Goal: Task Accomplishment & Management: Use online tool/utility

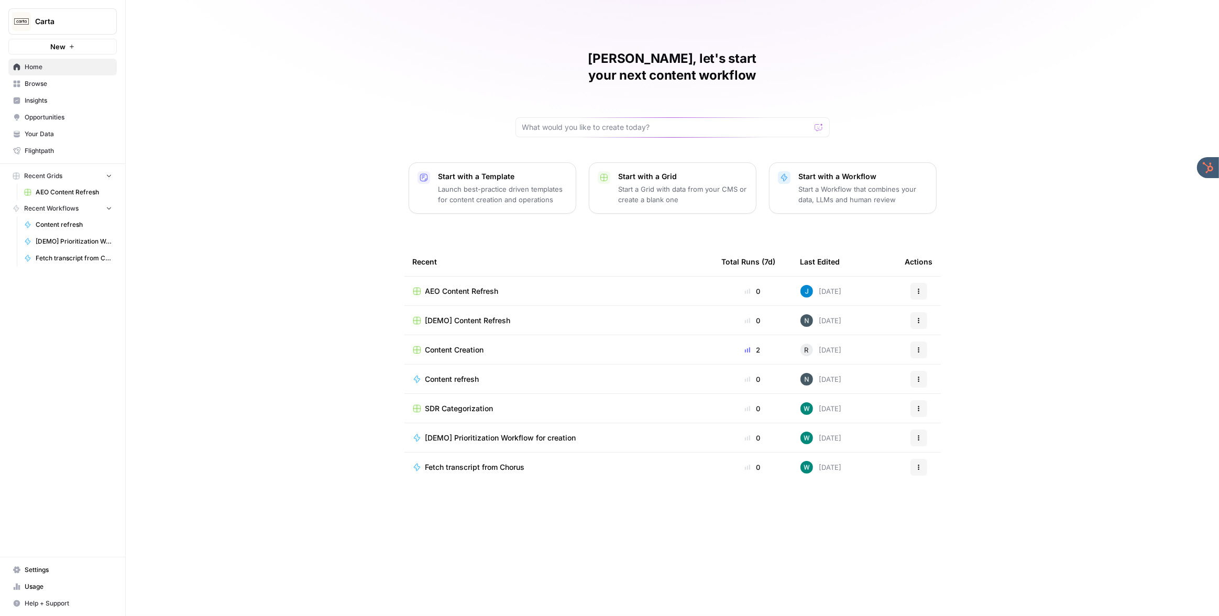
click at [78, 23] on span "Carta" at bounding box center [66, 21] width 63 height 10
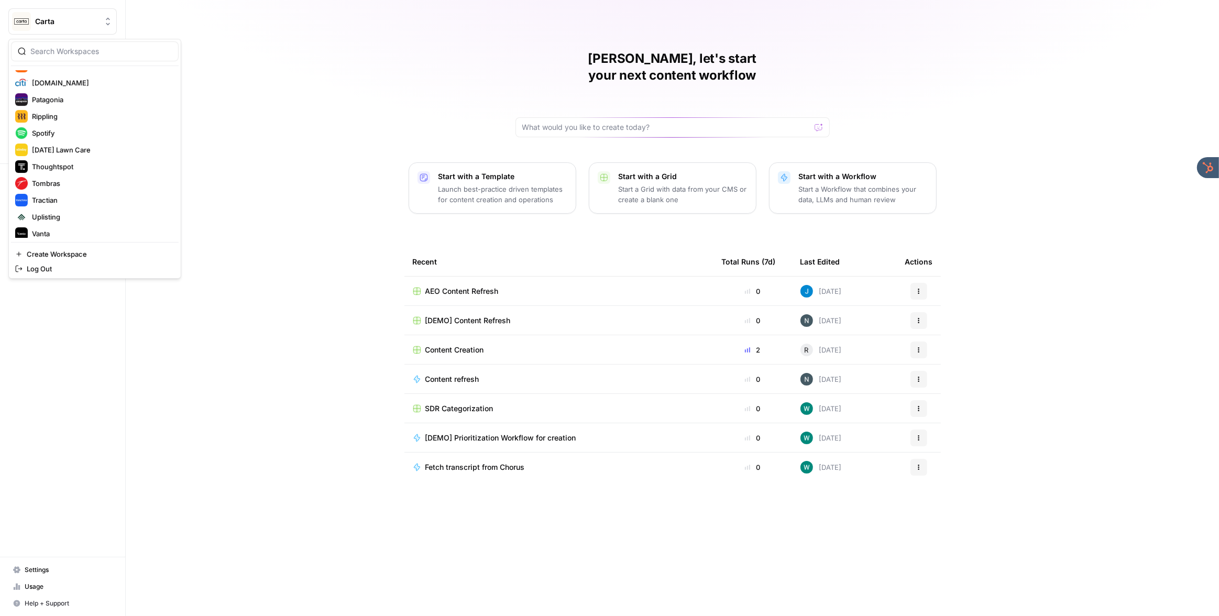
scroll to position [369, 0]
click at [60, 209] on span "Webflow" at bounding box center [101, 212] width 138 height 10
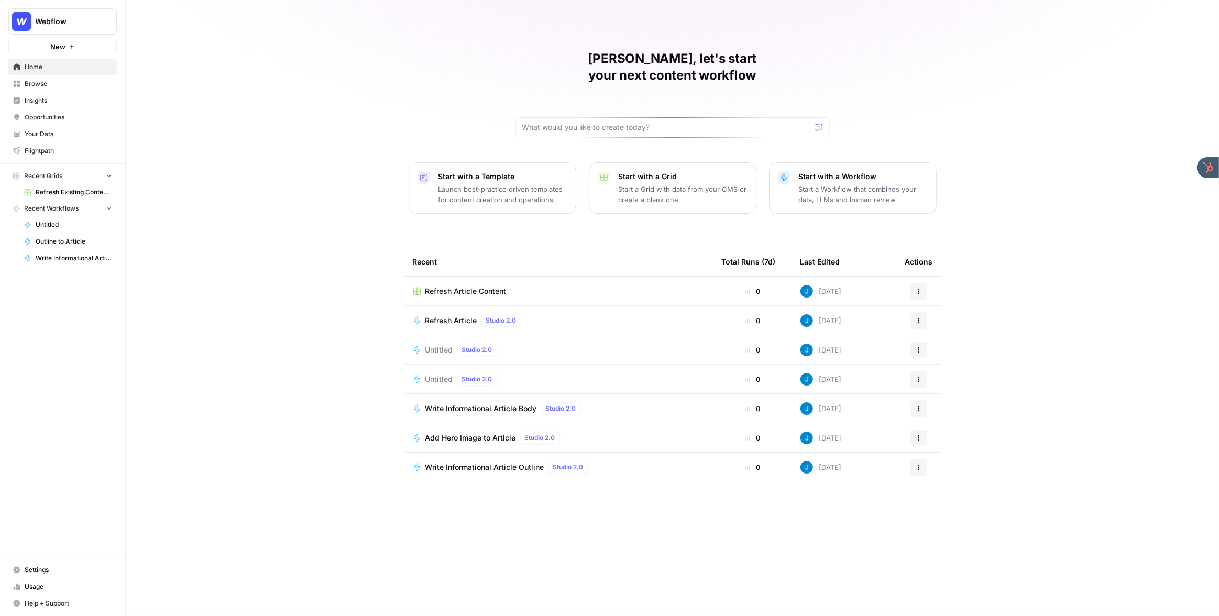
click at [81, 23] on span "Webflow" at bounding box center [66, 21] width 63 height 10
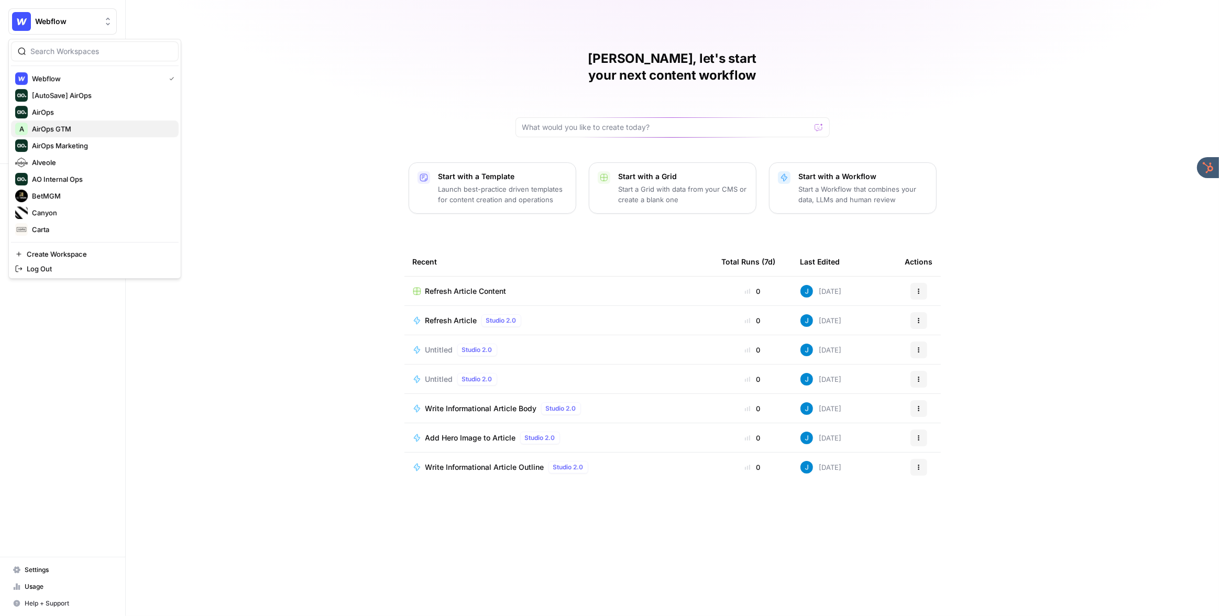
click at [77, 128] on span "AirOps GTM" at bounding box center [101, 129] width 138 height 10
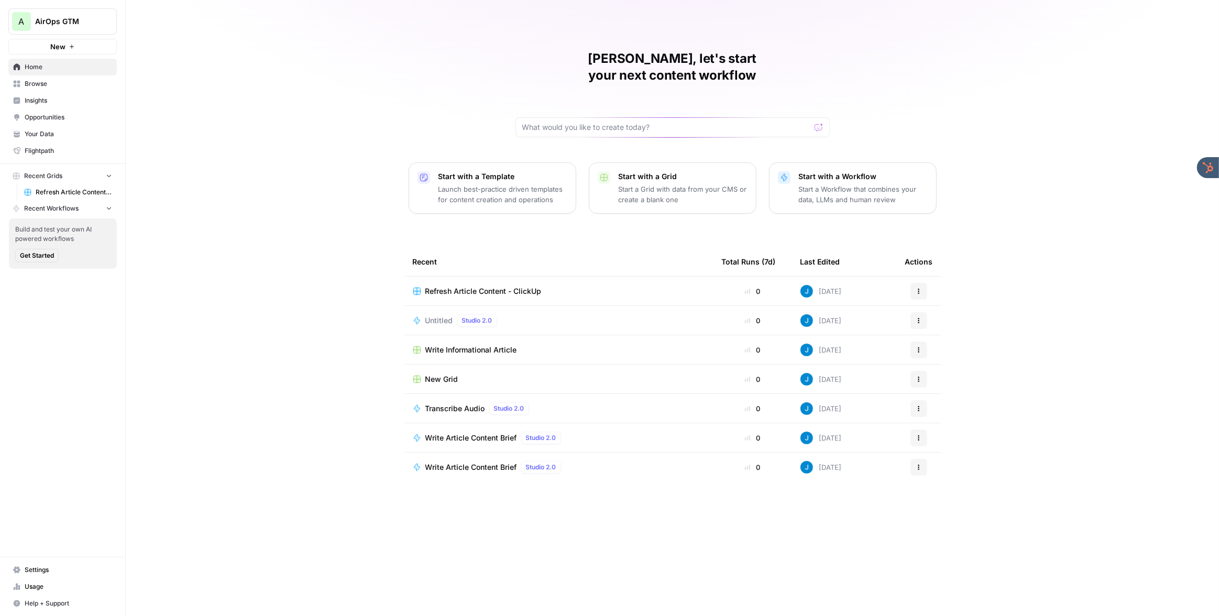
click at [85, 133] on span "Your Data" at bounding box center [68, 133] width 87 height 9
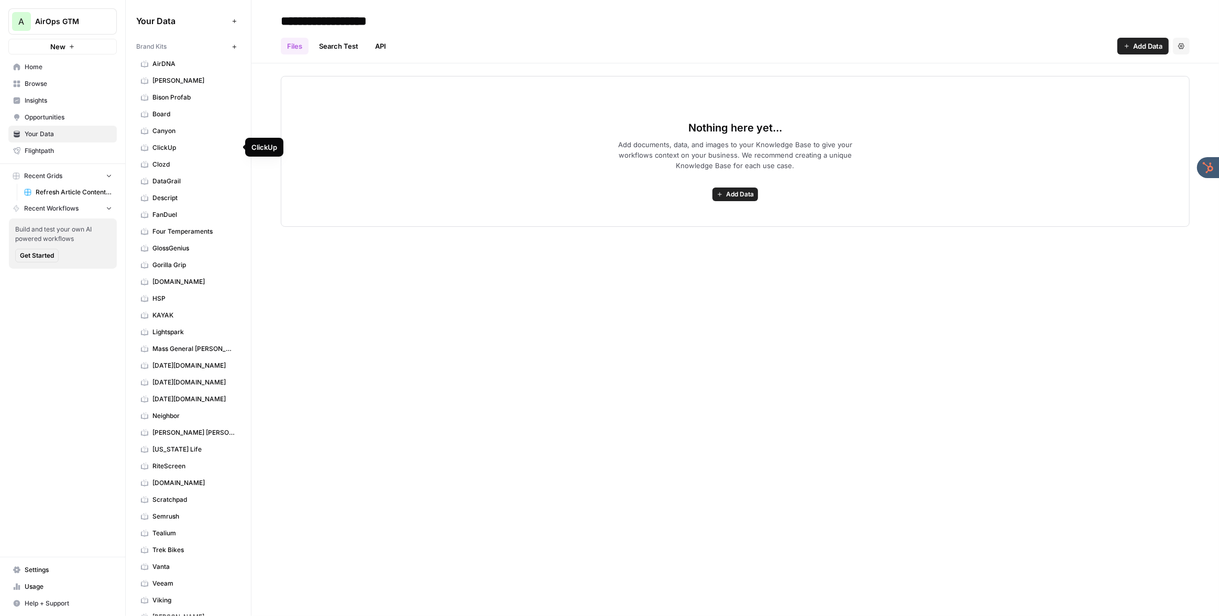
click at [179, 144] on span "ClickUp" at bounding box center [193, 147] width 83 height 9
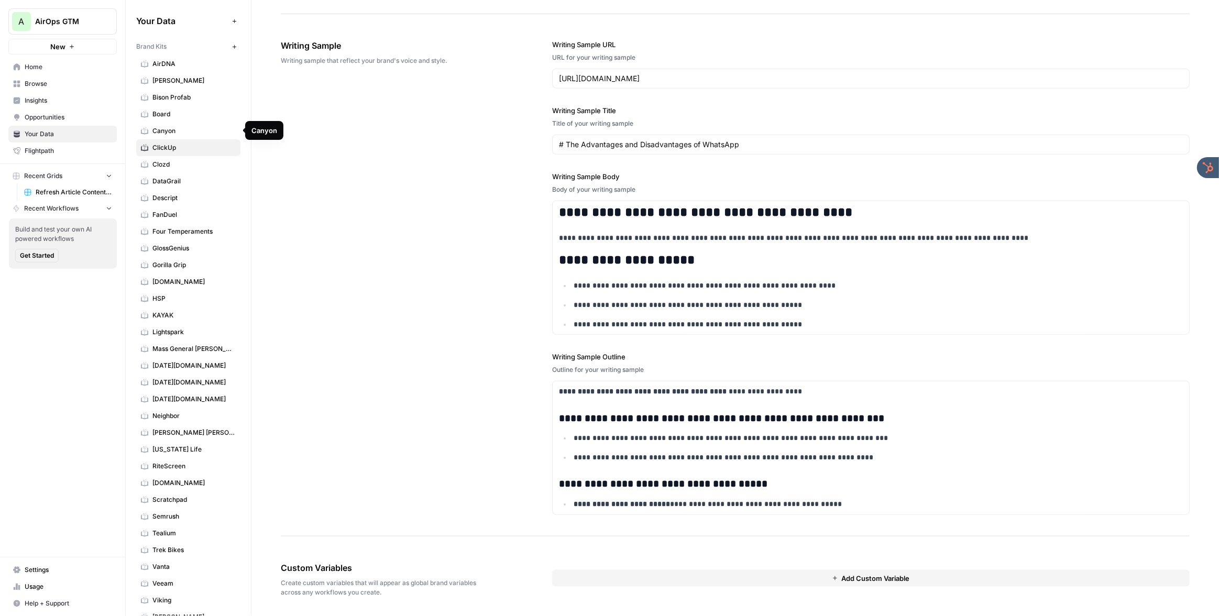
scroll to position [194, 0]
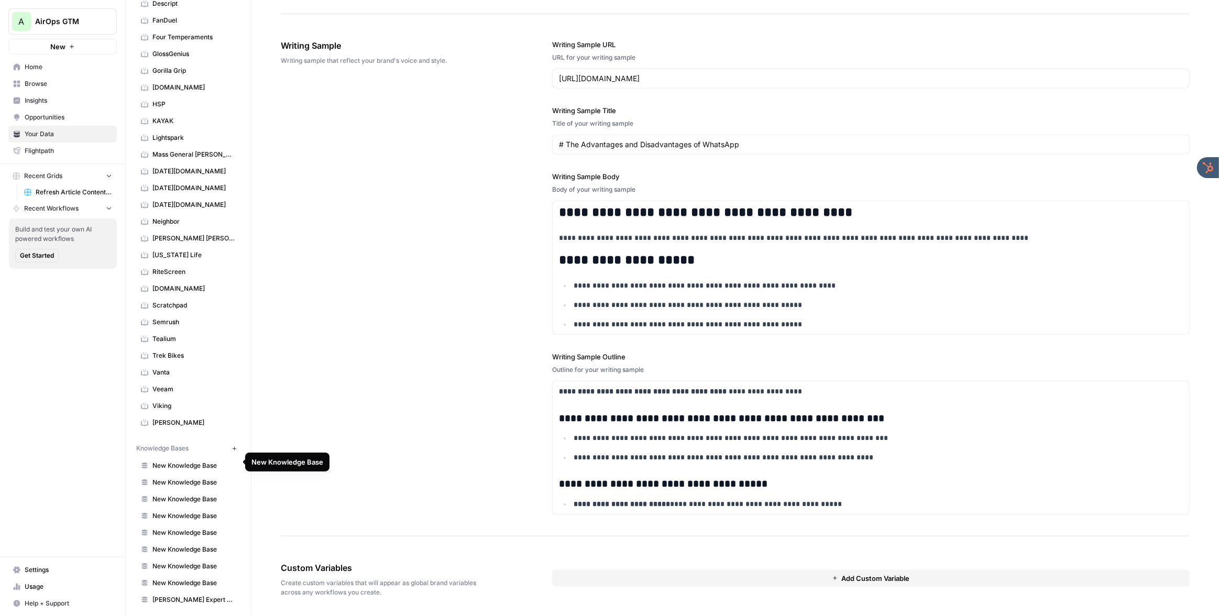
click at [207, 462] on span "New Knowledge Base" at bounding box center [193, 465] width 83 height 9
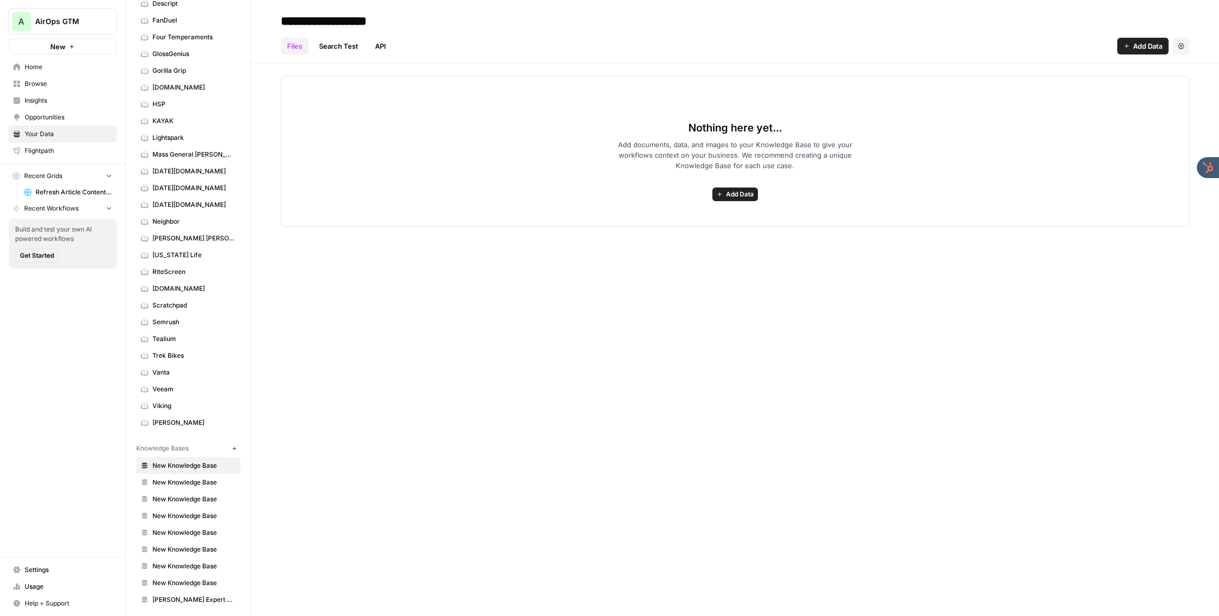
click at [59, 81] on span "Browse" at bounding box center [68, 83] width 87 height 9
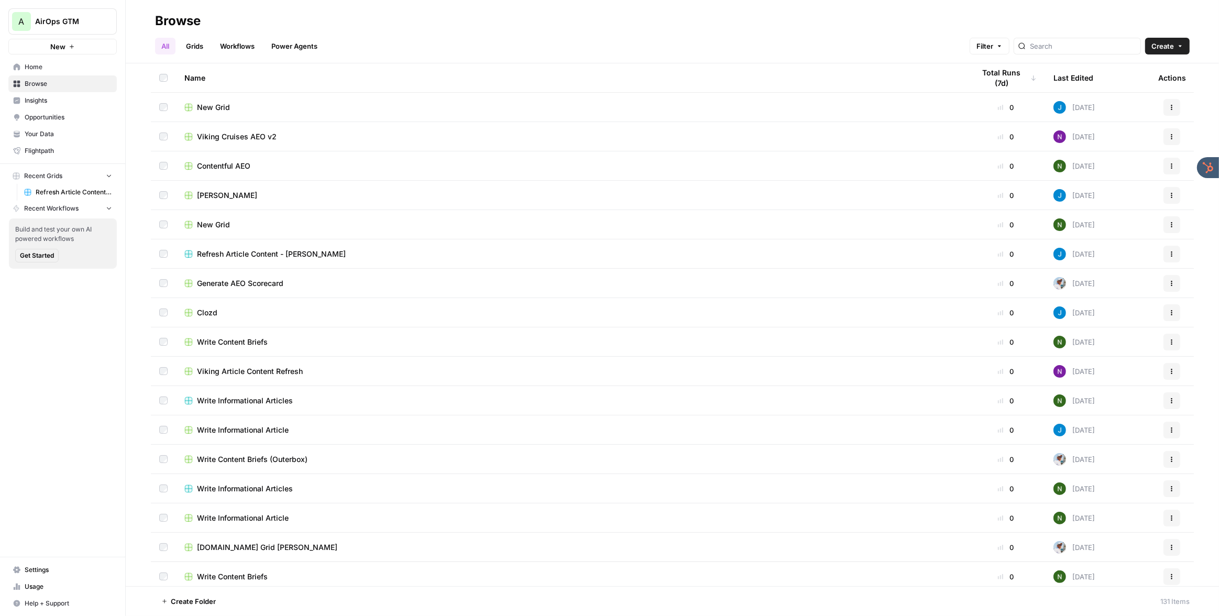
click at [46, 68] on span "Home" at bounding box center [68, 66] width 87 height 9
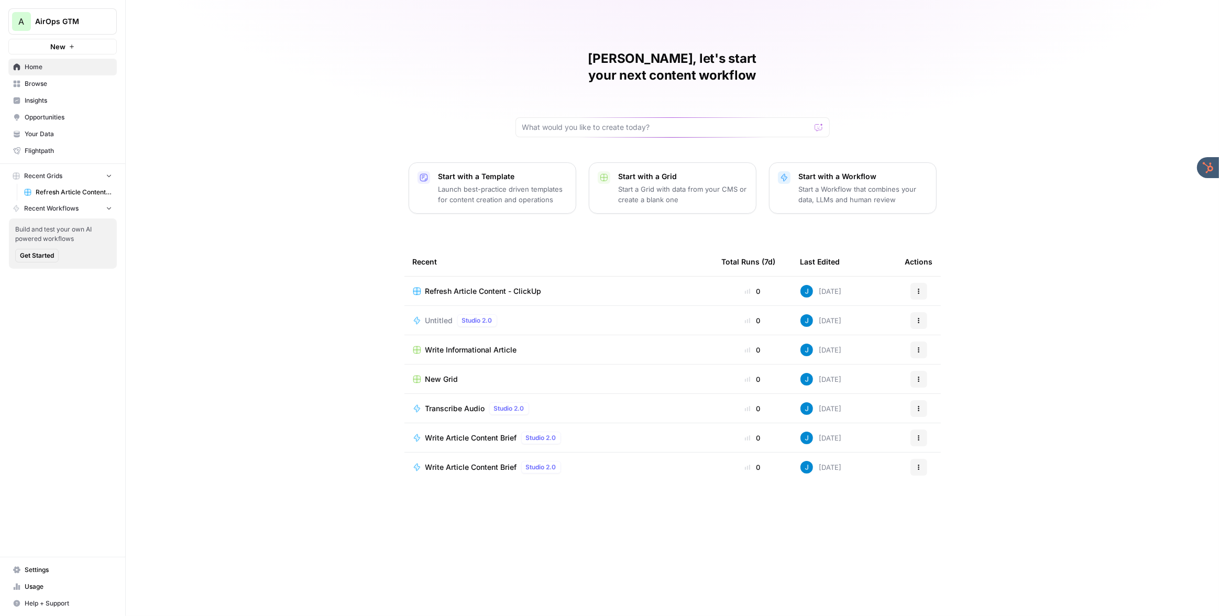
click at [475, 286] on span "Refresh Article Content - ClickUp" at bounding box center [483, 291] width 116 height 10
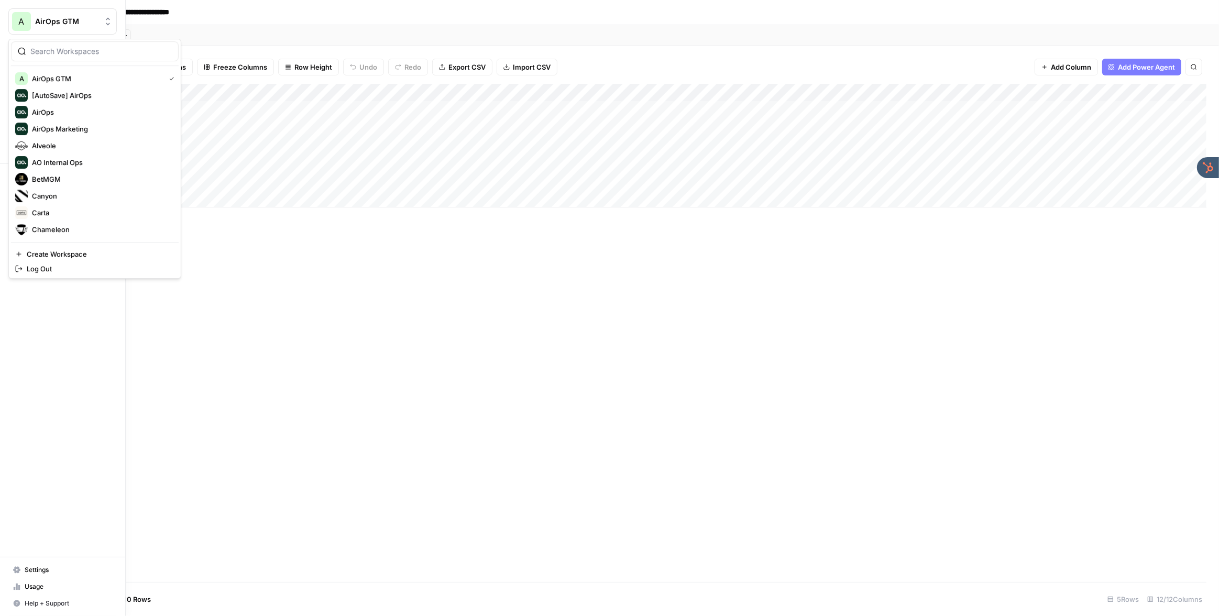
click at [16, 23] on div "A" at bounding box center [21, 21] width 19 height 19
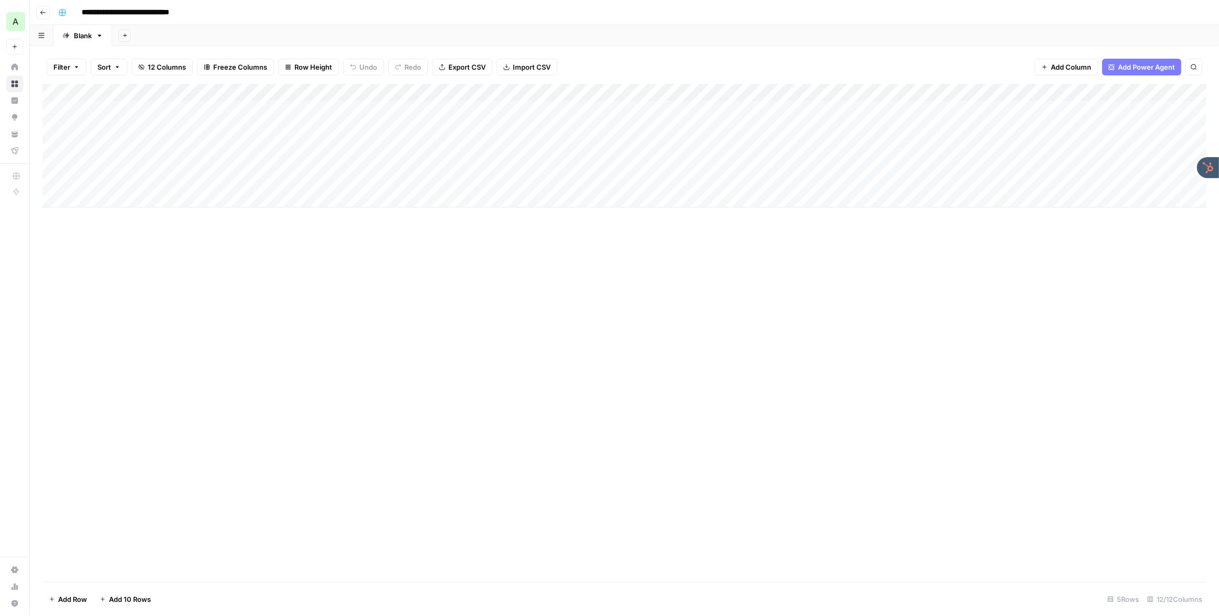
click at [258, 7] on div "**********" at bounding box center [631, 12] width 1155 height 17
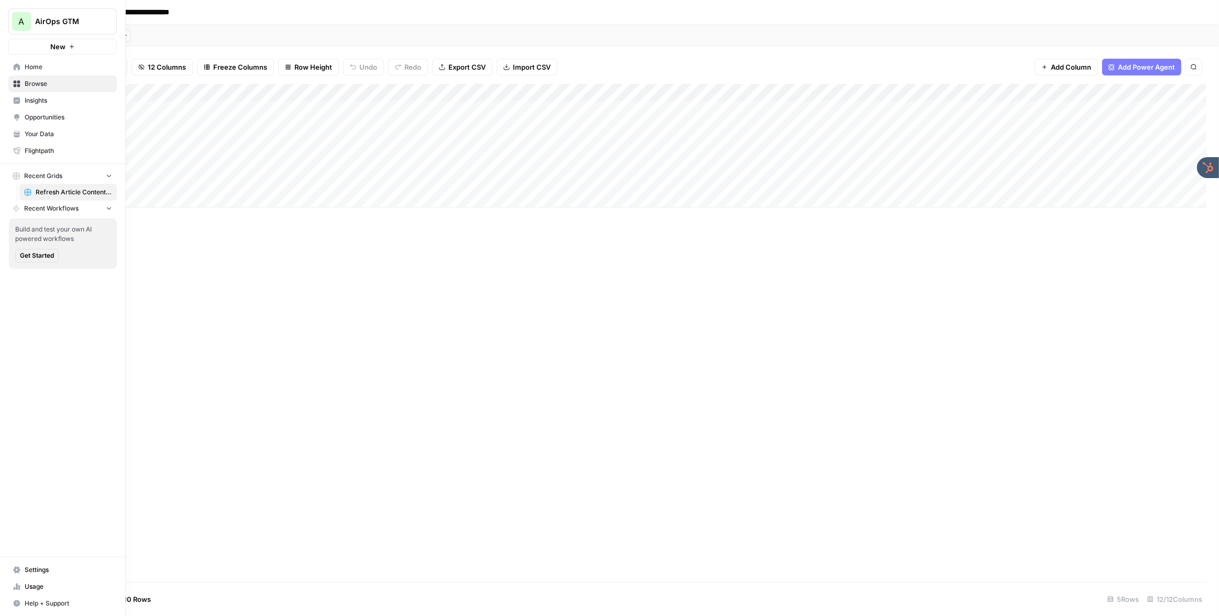
click at [23, 20] on span "A" at bounding box center [22, 21] width 6 height 13
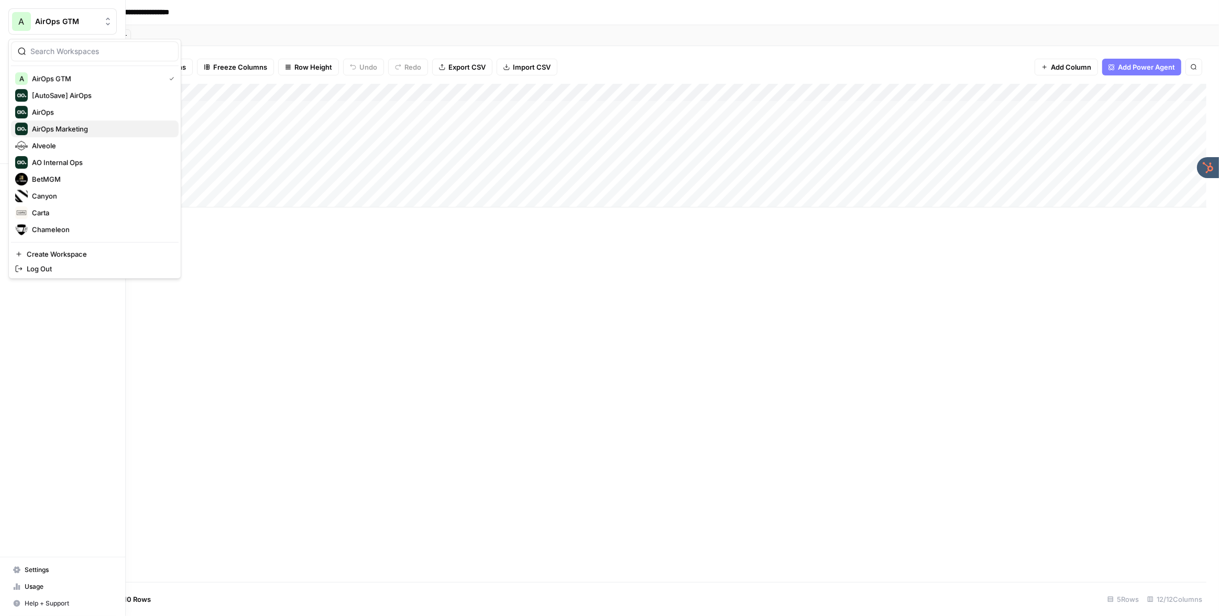
scroll to position [369, 0]
click at [55, 214] on span "Webflow" at bounding box center [101, 212] width 138 height 10
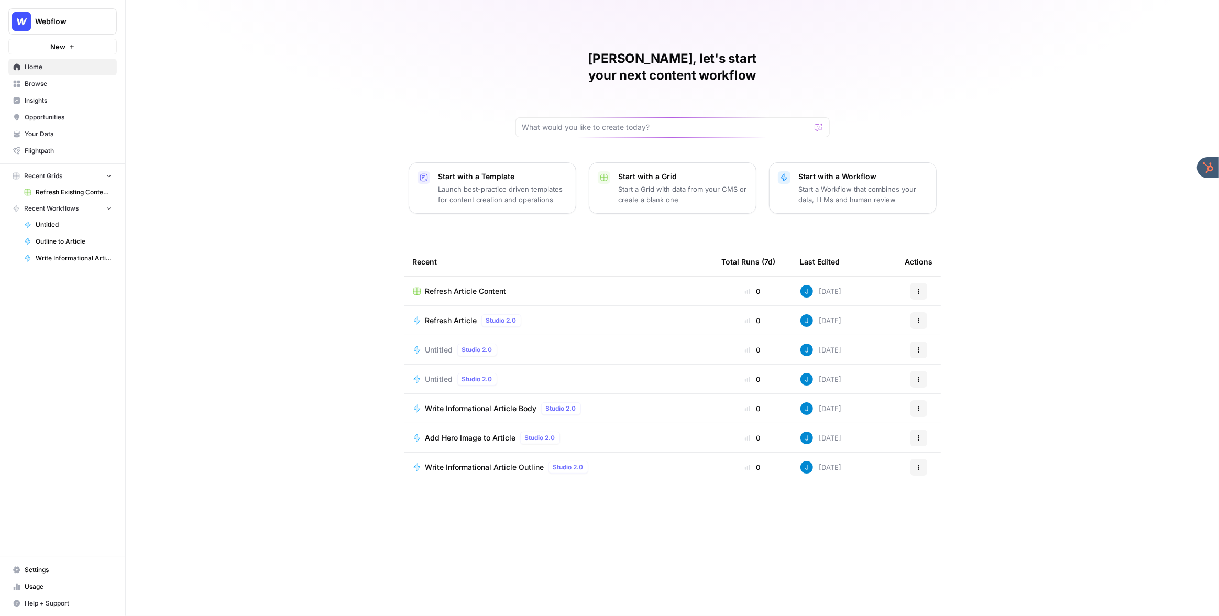
click at [36, 75] on link "Home" at bounding box center [62, 67] width 108 height 17
click at [36, 81] on span "Browse" at bounding box center [68, 83] width 87 height 9
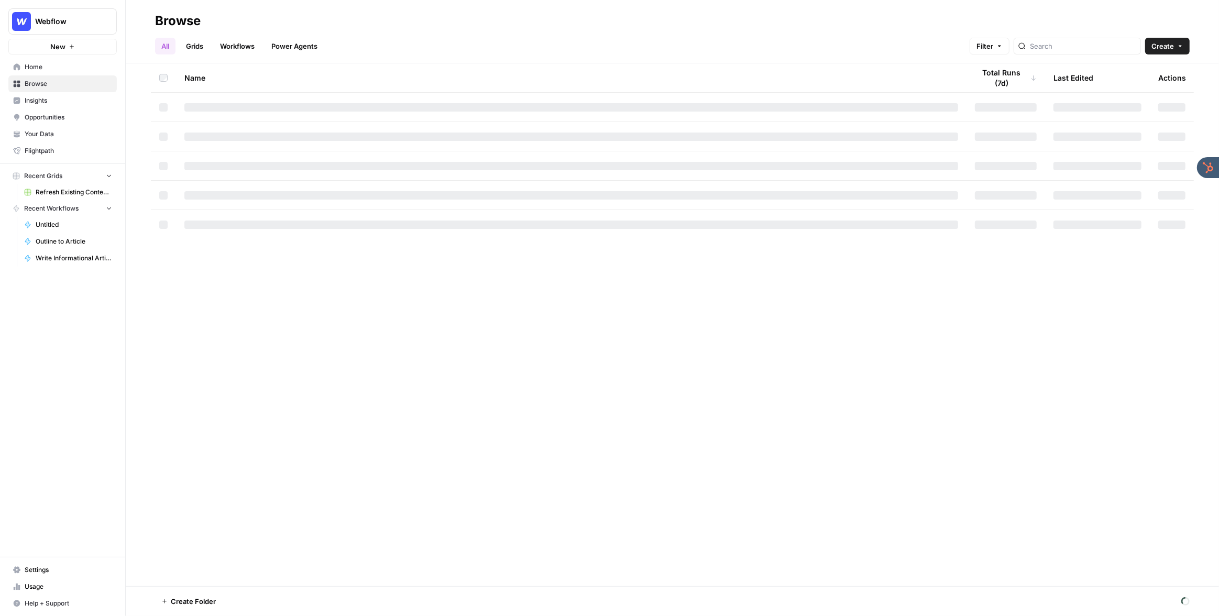
click at [204, 45] on link "Grids" at bounding box center [195, 46] width 30 height 17
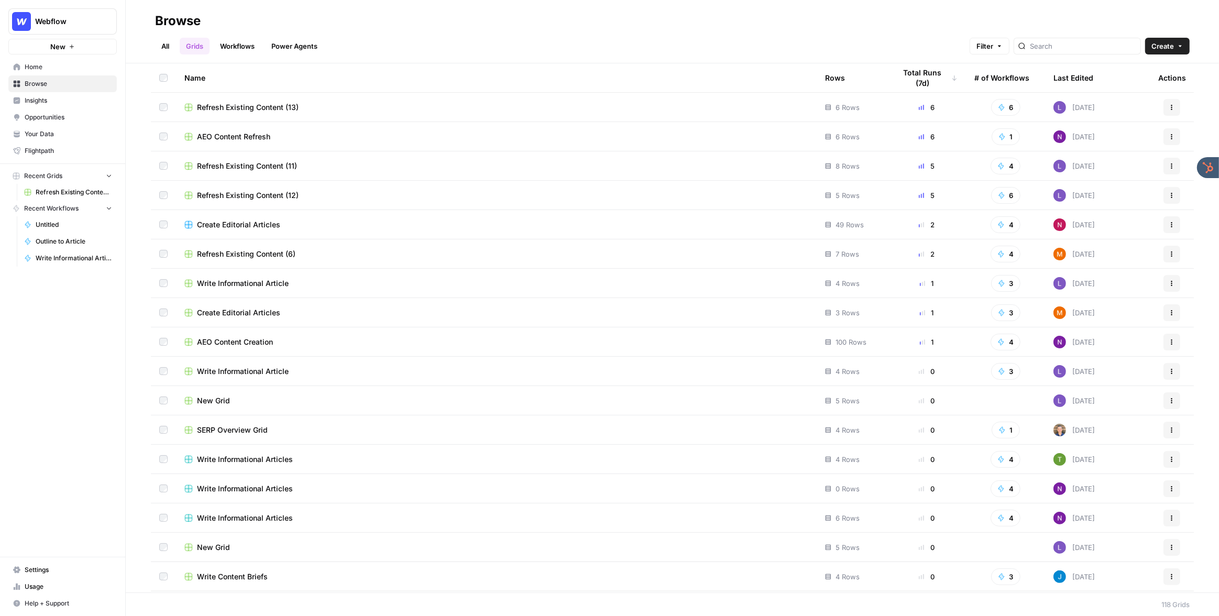
click at [243, 226] on span "Create Editorial Articles" at bounding box center [238, 224] width 83 height 10
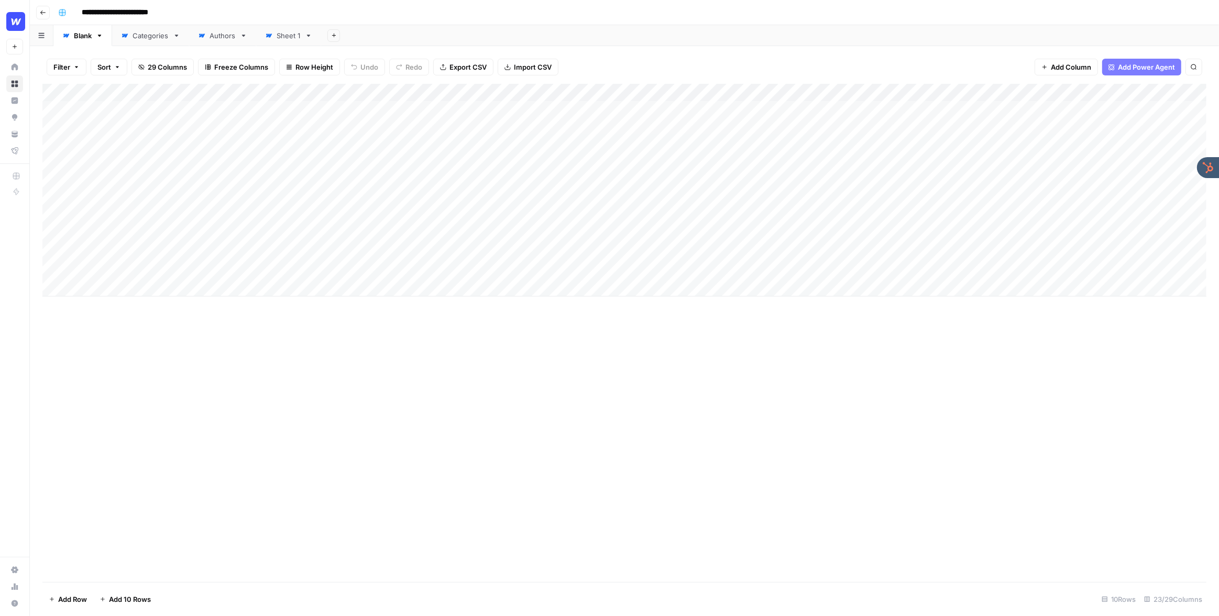
click at [485, 95] on div "Add Column" at bounding box center [624, 190] width 1164 height 213
click at [406, 194] on span "Edit Workflow" at bounding box center [435, 195] width 92 height 10
click at [471, 107] on div "Add Column" at bounding box center [624, 190] width 1164 height 213
click at [494, 108] on div "Add Column" at bounding box center [624, 190] width 1164 height 213
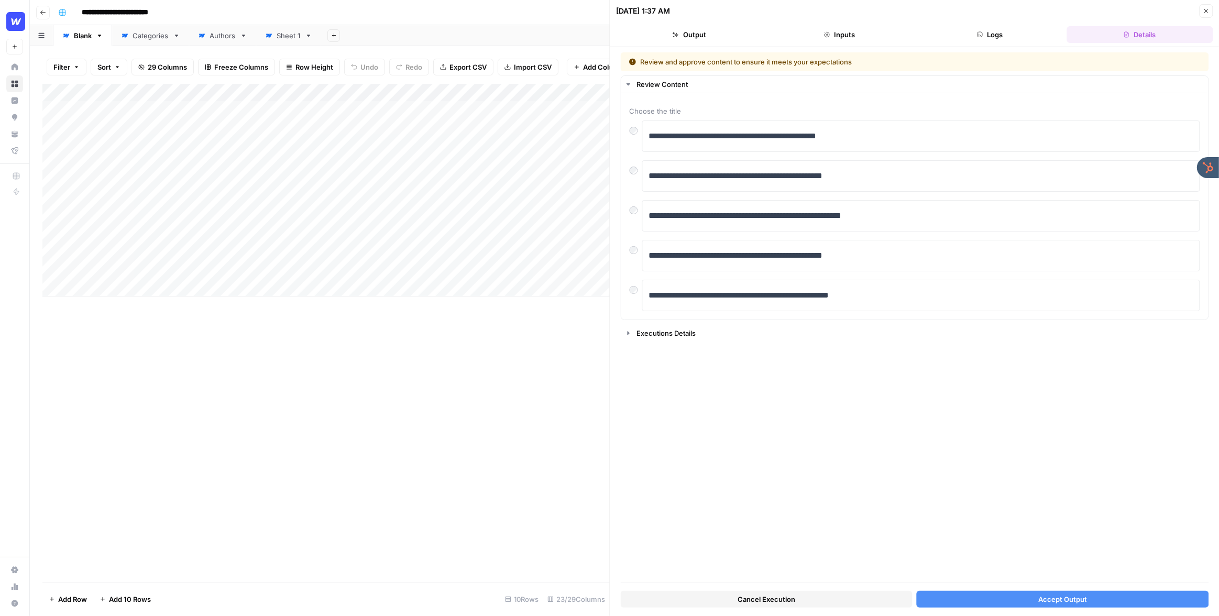
click at [1207, 21] on header "09/04/25 at 1:37 AM Close Output Inputs Logs Details" at bounding box center [914, 23] width 609 height 47
click at [1203, 11] on icon "button" at bounding box center [1206, 11] width 6 height 6
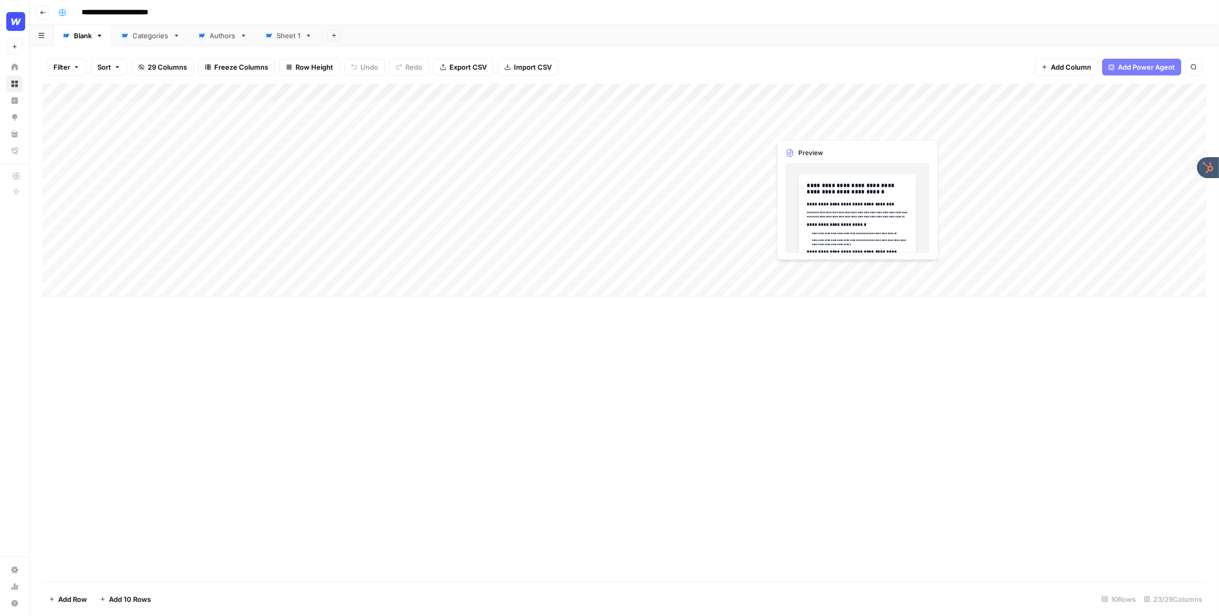
click at [791, 125] on div "Add Column" at bounding box center [624, 190] width 1164 height 213
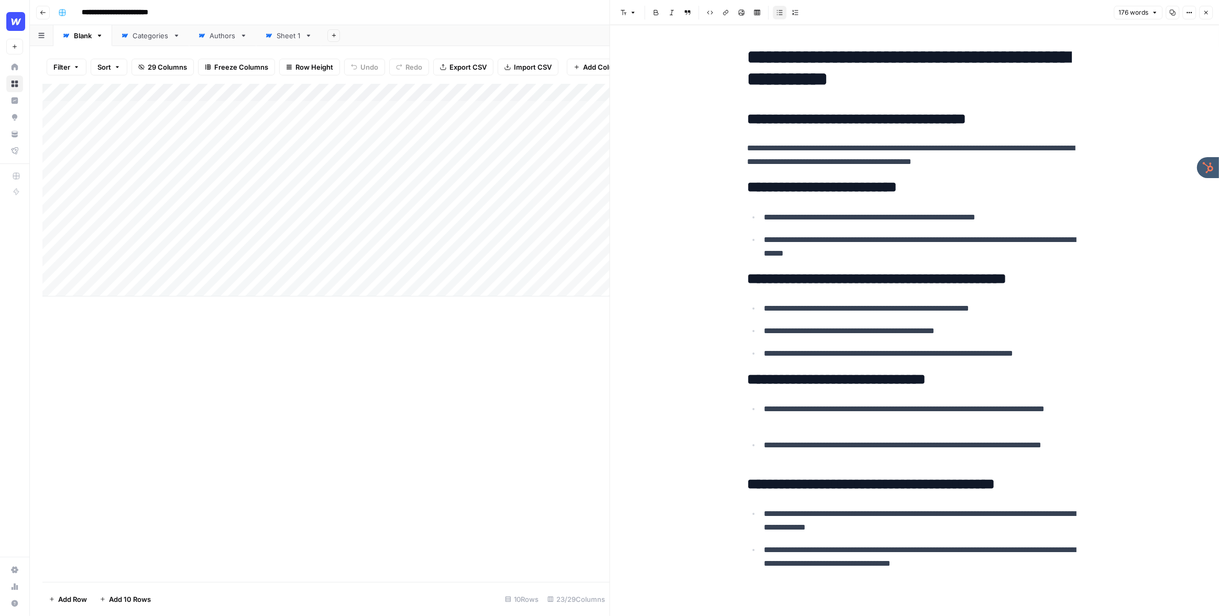
click at [808, 215] on p "**********" at bounding box center [923, 218] width 318 height 14
drag, startPoint x: 1208, startPoint y: 7, endPoint x: 1199, endPoint y: 12, distance: 10.8
click at [1208, 7] on button "Close" at bounding box center [1206, 13] width 14 height 14
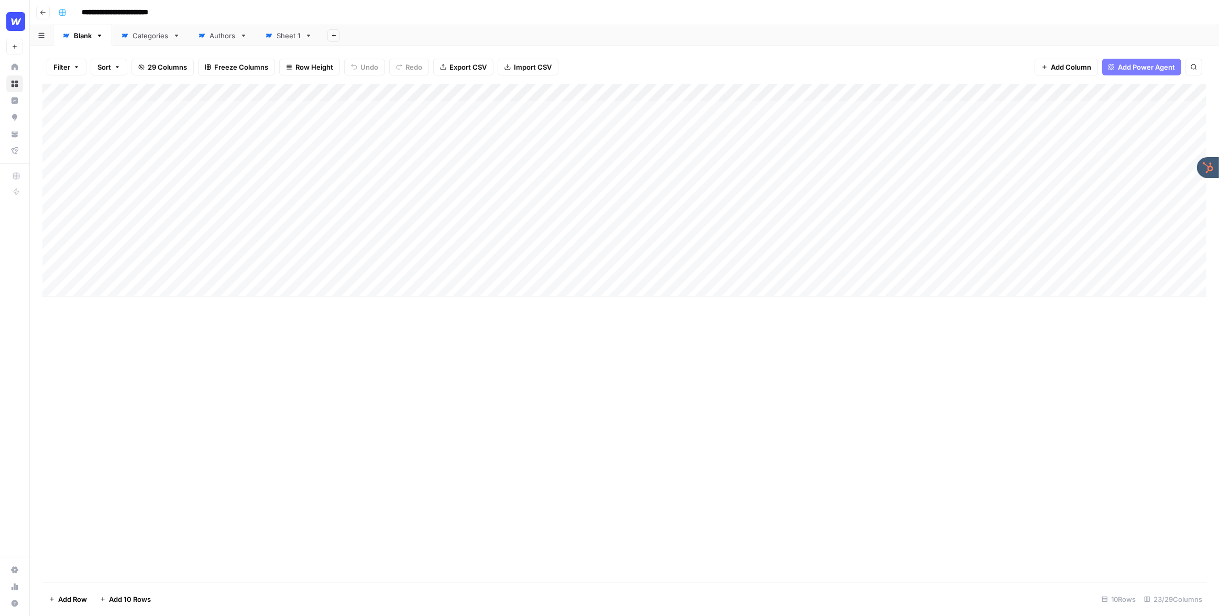
click at [115, 286] on div "Add Column" at bounding box center [624, 190] width 1164 height 213
click at [117, 290] on textarea at bounding box center [163, 288] width 168 height 15
type textarea "**********"
click at [441, 287] on div "Add Column" at bounding box center [624, 199] width 1164 height 230
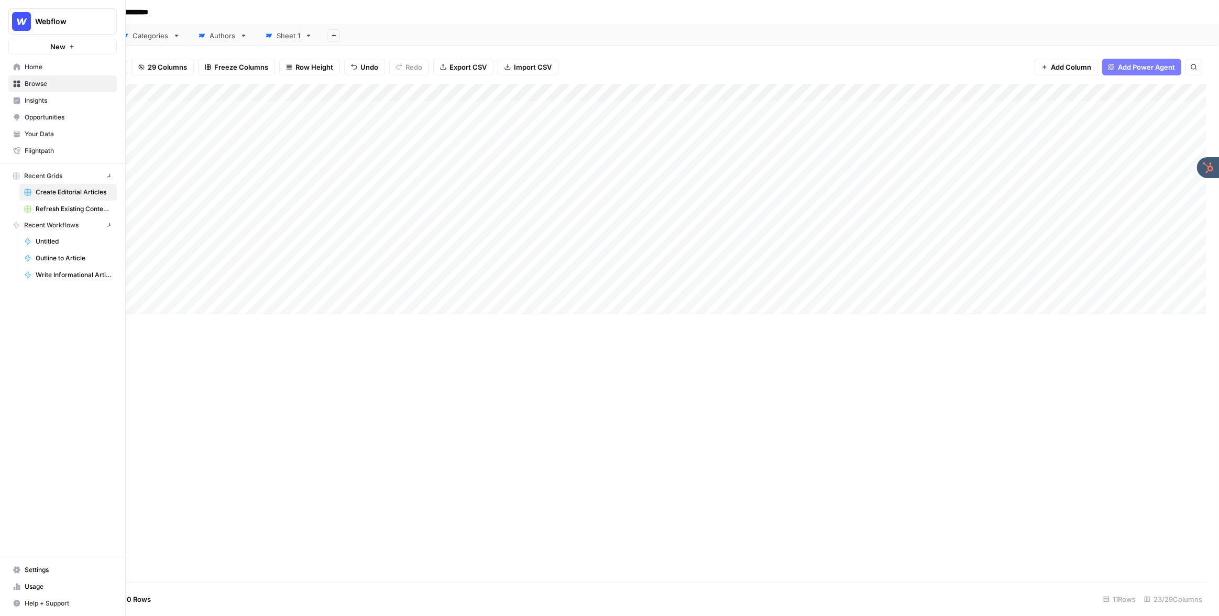
click at [17, 20] on img "Workspace: Webflow" at bounding box center [21, 21] width 19 height 19
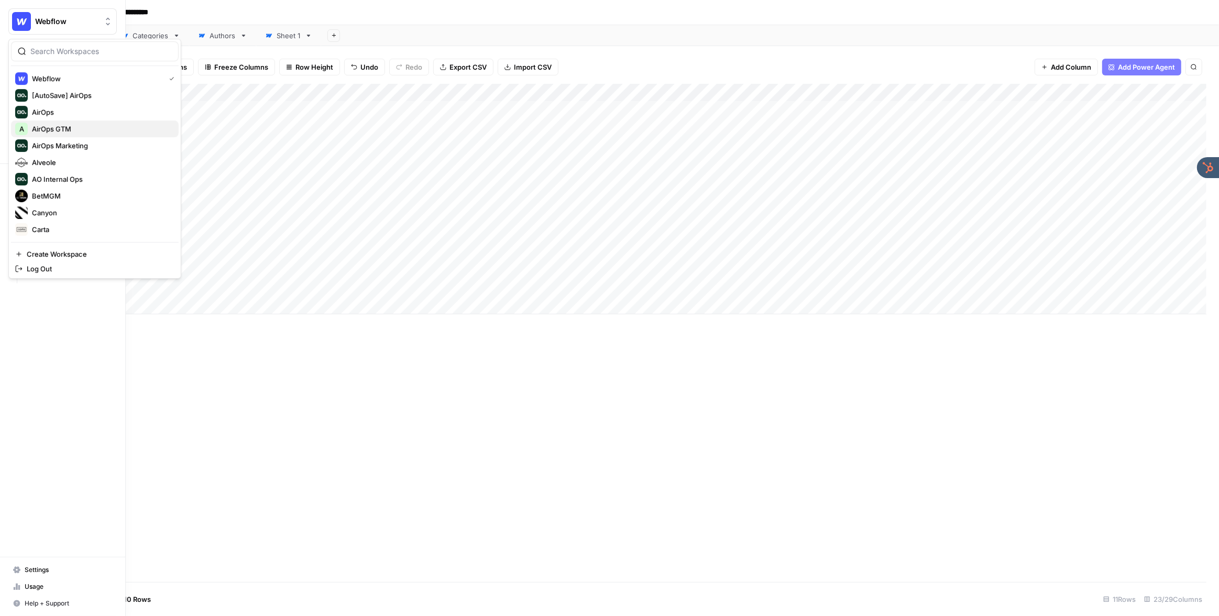
drag, startPoint x: 74, startPoint y: 119, endPoint x: 73, endPoint y: 133, distance: 13.7
click at [74, 120] on div "Webflow [AutoSave] AirOps AirOps A AirOps GTM AirOps Marketing Alveole AO Inter…" at bounding box center [95, 154] width 168 height 168
click at [74, 133] on span "AirOps GTM" at bounding box center [101, 129] width 138 height 10
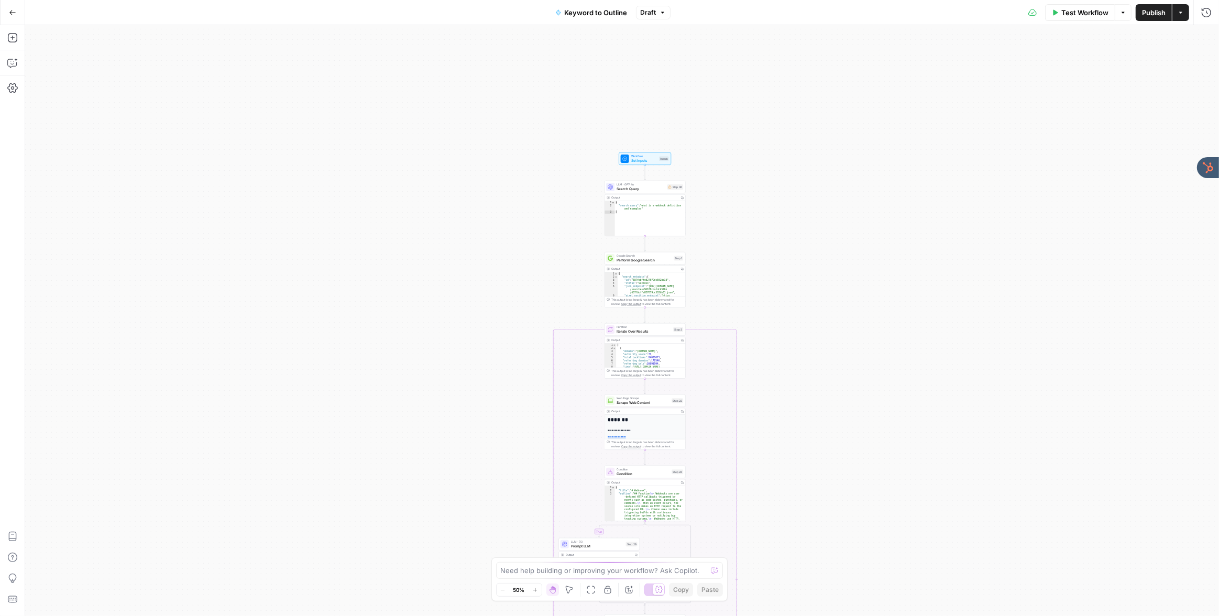
click at [553, 191] on div "true false Workflow Set Inputs Inputs LLM · GPT-4o Search Query Step 40 Output …" at bounding box center [622, 320] width 1194 height 591
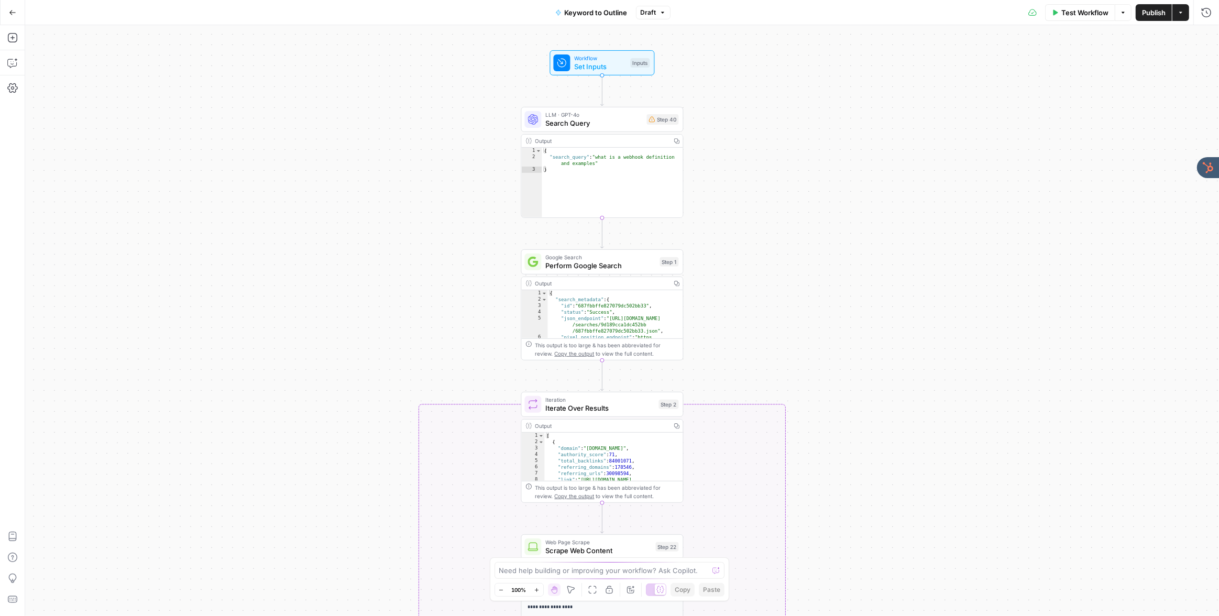
drag, startPoint x: 508, startPoint y: 206, endPoint x: 421, endPoint y: 160, distance: 98.7
click at [421, 160] on div "true false Workflow Set Inputs Inputs LLM · GPT-4o Search Query Step 40 Output …" at bounding box center [622, 320] width 1194 height 591
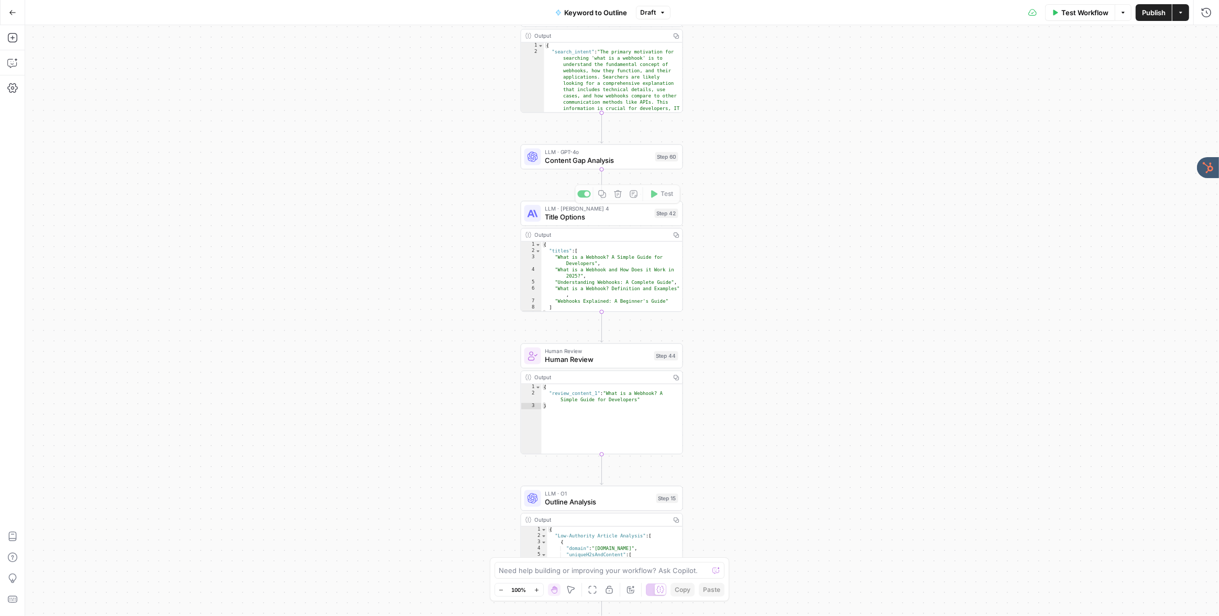
click at [483, 216] on div "true false Workflow Set Inputs Inputs LLM · GPT-4o Search Query Step 40 Output …" at bounding box center [622, 320] width 1194 height 591
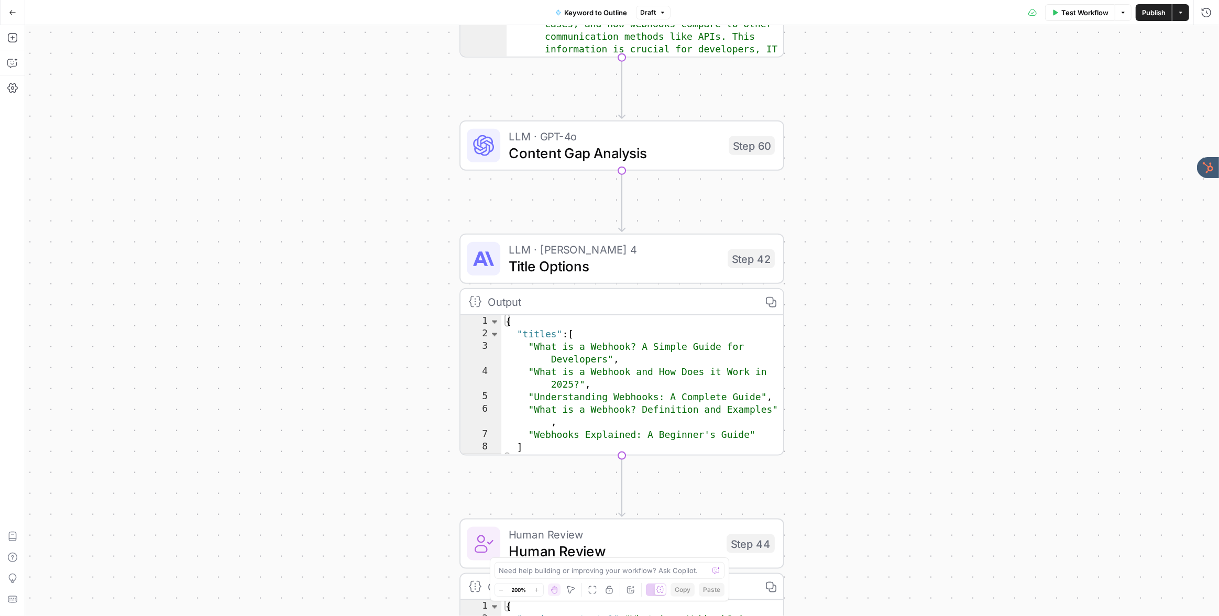
drag, startPoint x: 495, startPoint y: 230, endPoint x: 399, endPoint y: 274, distance: 105.3
click at [399, 274] on div "true false Workflow Set Inputs Inputs LLM · GPT-4o Search Query Step 40 Output …" at bounding box center [622, 320] width 1194 height 591
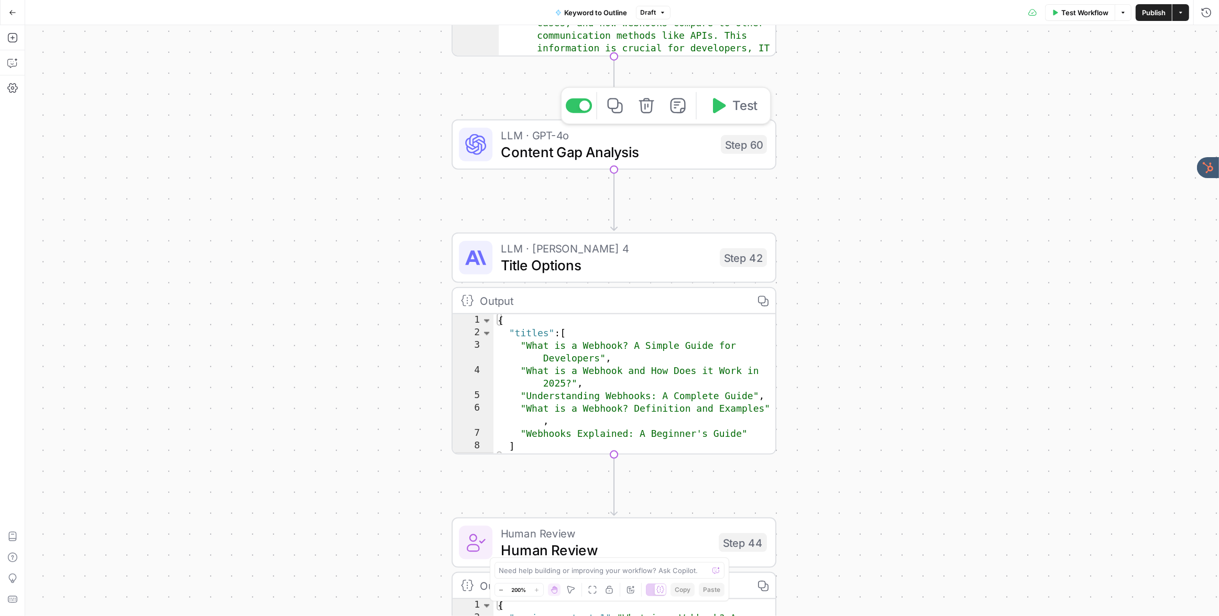
click at [476, 145] on icon at bounding box center [475, 144] width 21 height 21
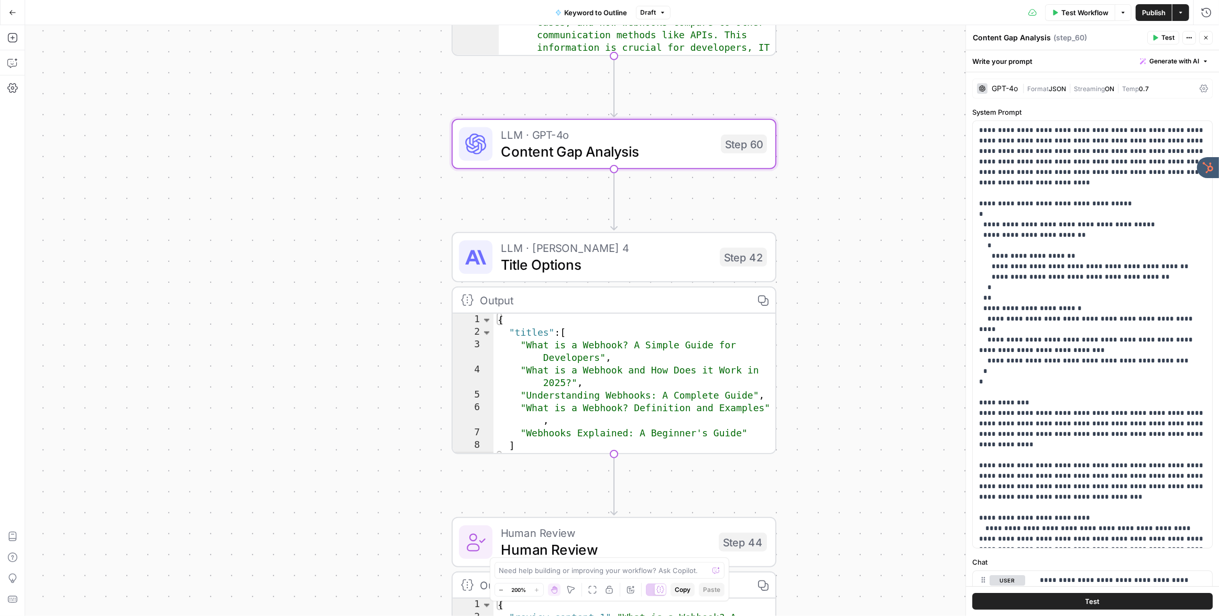
click at [1002, 87] on div "GPT-4o" at bounding box center [1005, 88] width 26 height 7
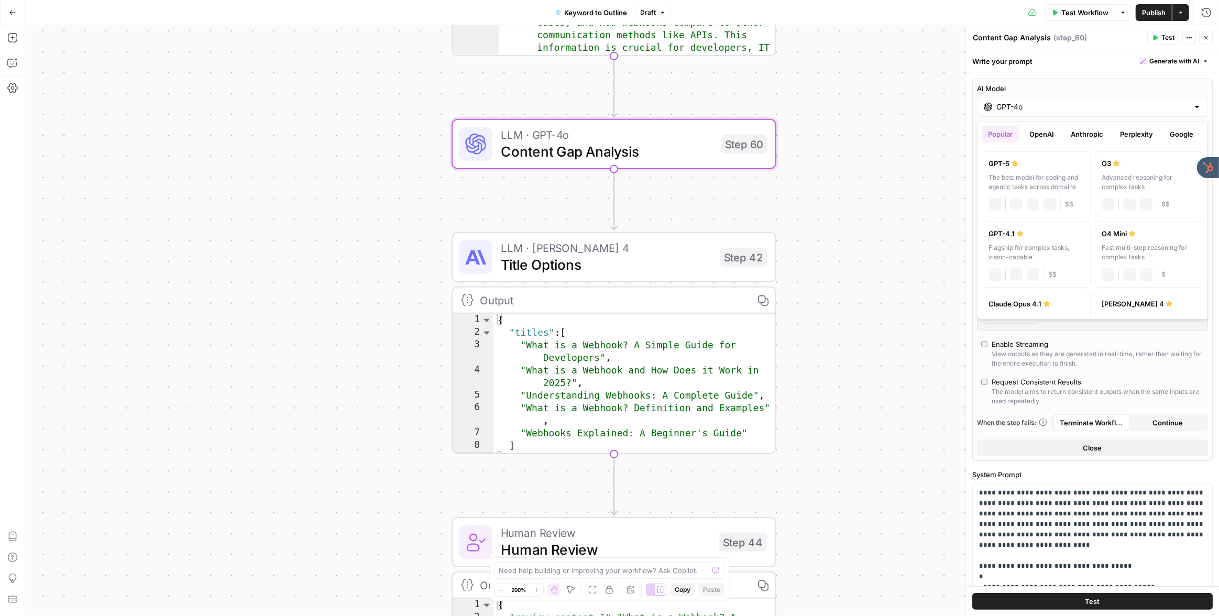
click at [1017, 107] on input "GPT-4o" at bounding box center [1092, 107] width 192 height 10
click at [1036, 132] on button "OpenAI" at bounding box center [1041, 132] width 37 height 17
click at [1080, 131] on button "Anthropic" at bounding box center [1086, 132] width 45 height 17
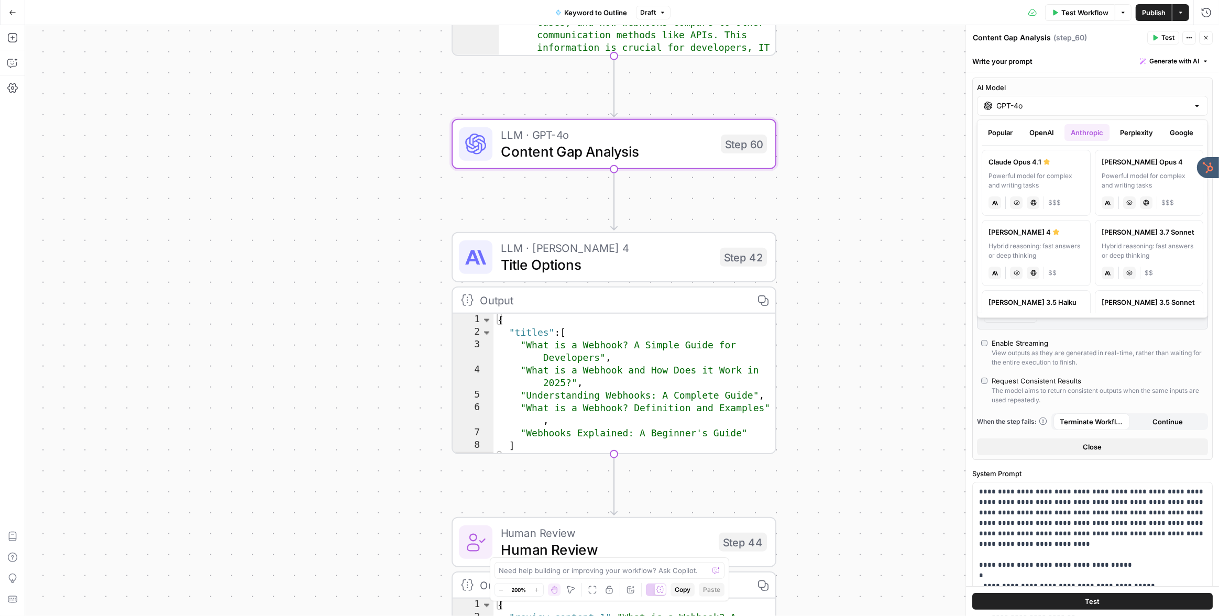
click at [1126, 131] on button "Perplexity" at bounding box center [1137, 132] width 46 height 17
click at [1175, 130] on button "Google" at bounding box center [1181, 132] width 36 height 17
click at [1208, 38] on span "Close" at bounding box center [1208, 38] width 1 height 1
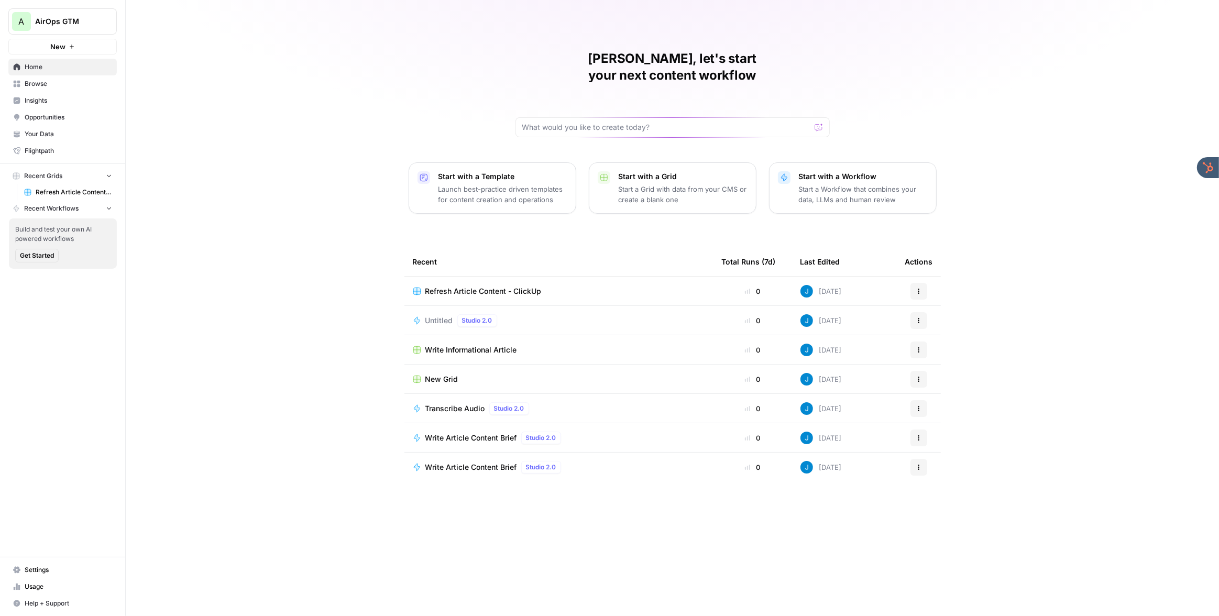
click at [496, 286] on span "Refresh Article Content - ClickUp" at bounding box center [483, 291] width 116 height 10
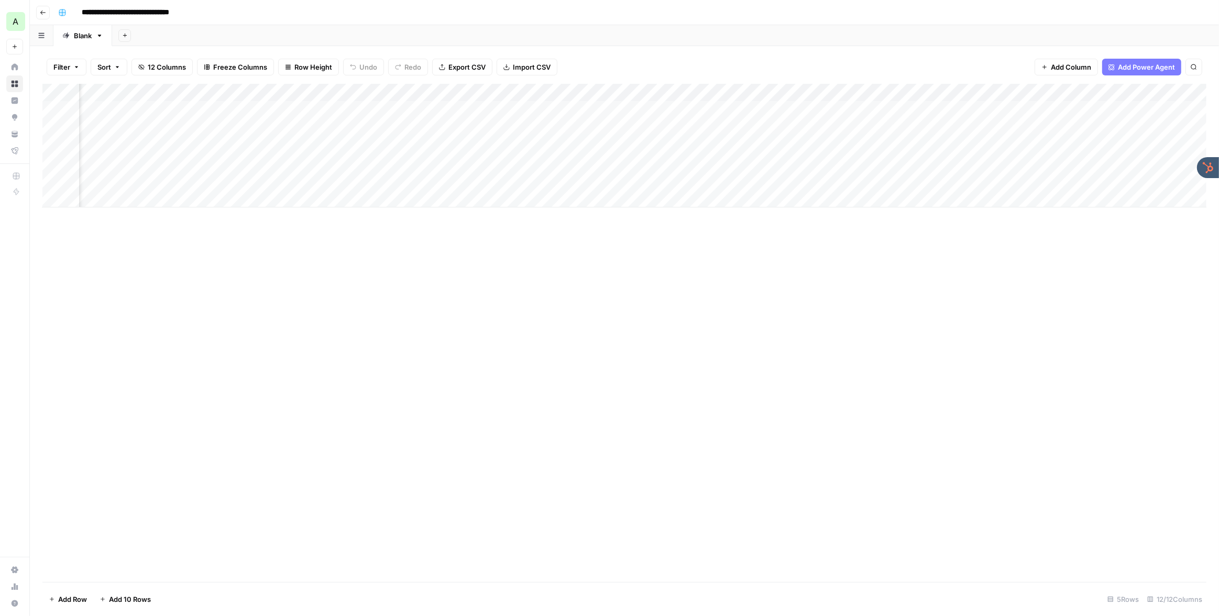
scroll to position [0, 169]
click at [560, 108] on div "Add Column" at bounding box center [624, 146] width 1164 height 124
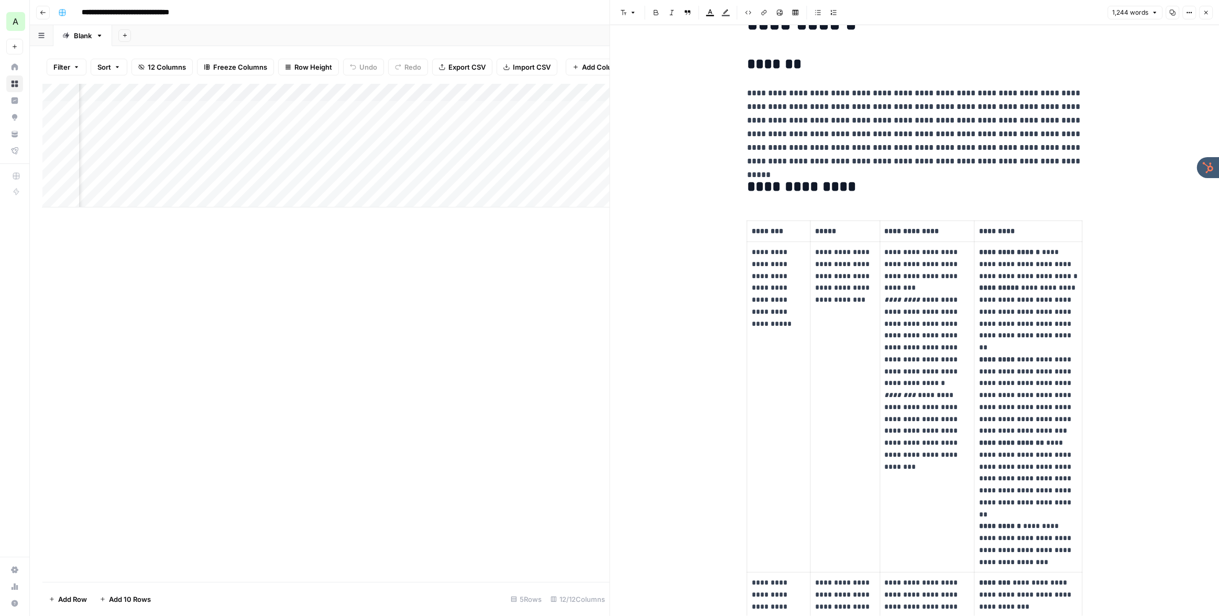
scroll to position [36, 0]
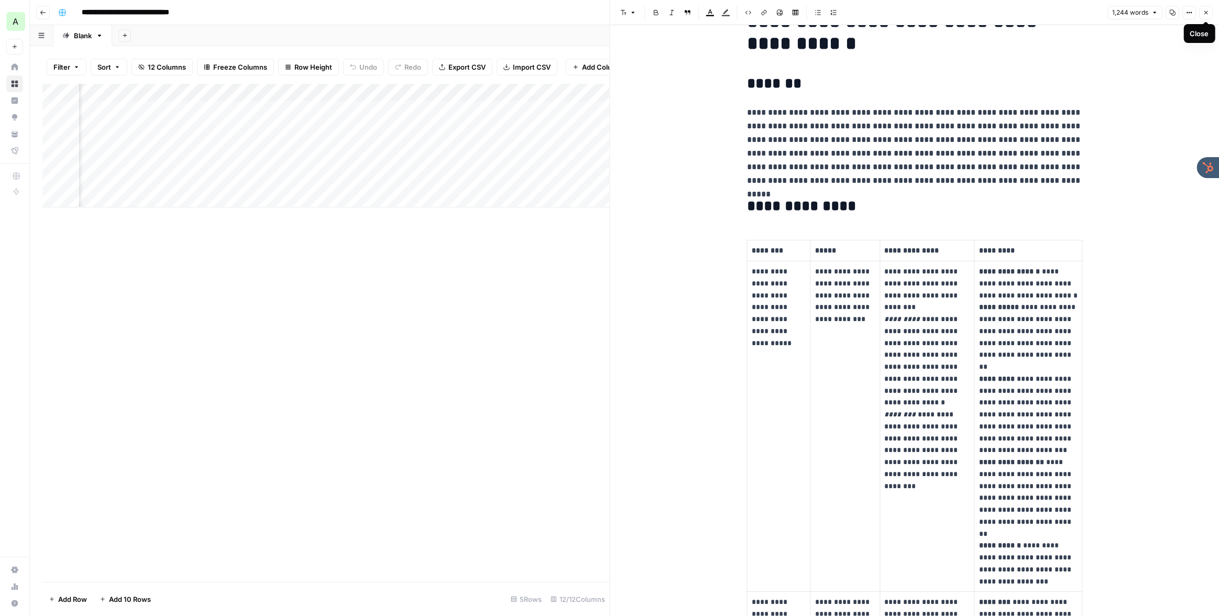
click at [1204, 11] on icon "button" at bounding box center [1206, 12] width 6 height 6
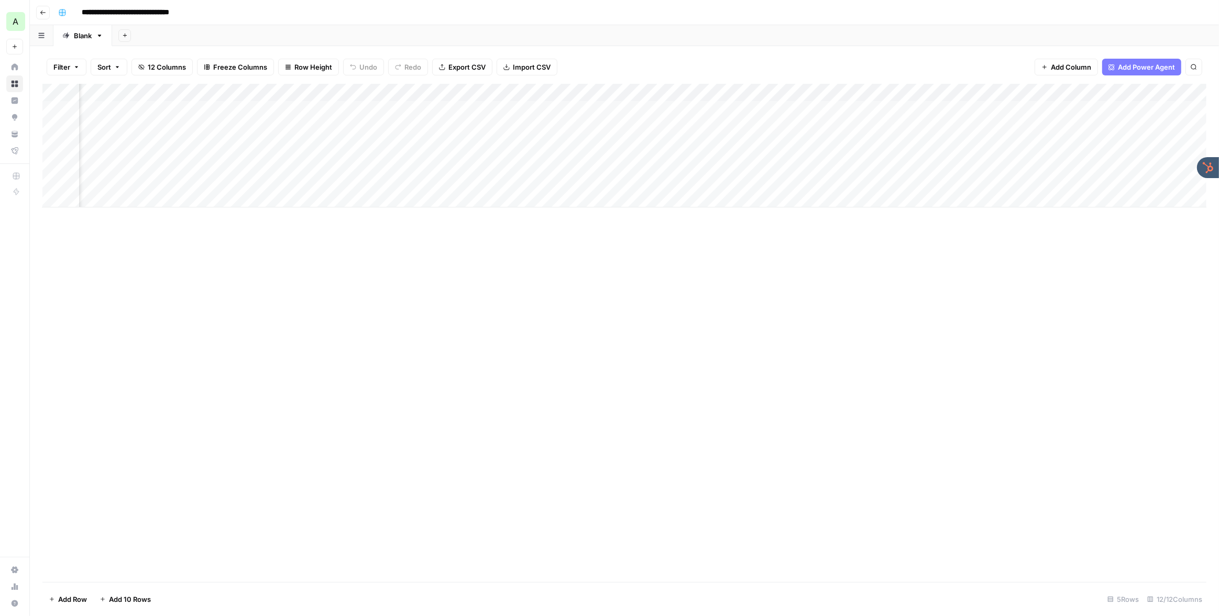
scroll to position [0, 415]
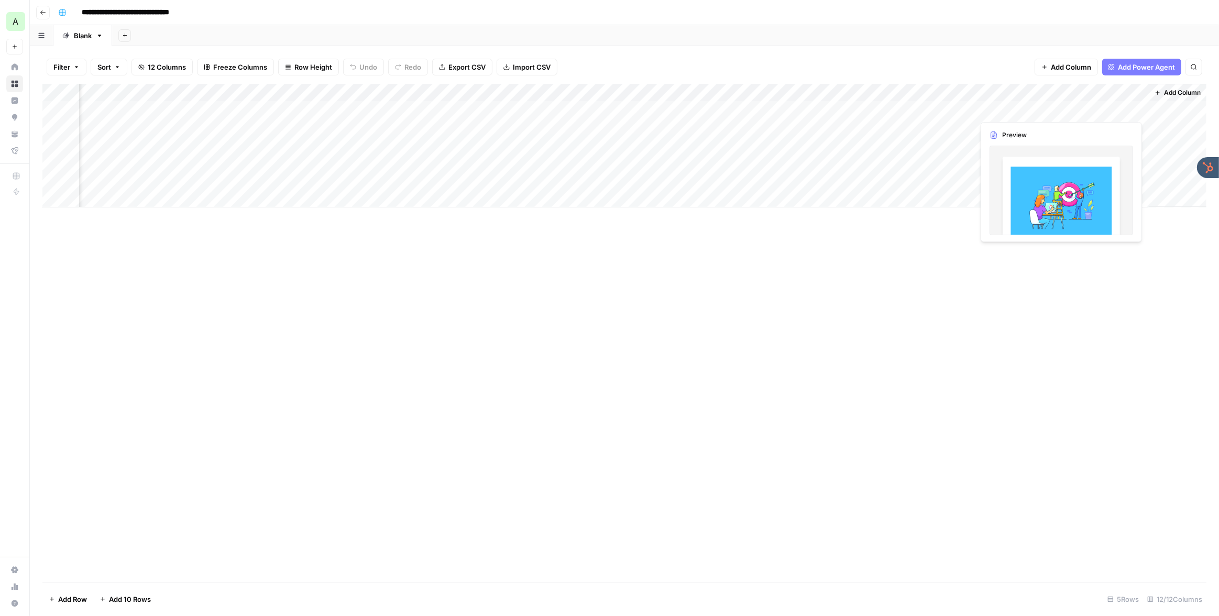
click at [1081, 108] on div "Add Column" at bounding box center [624, 146] width 1164 height 124
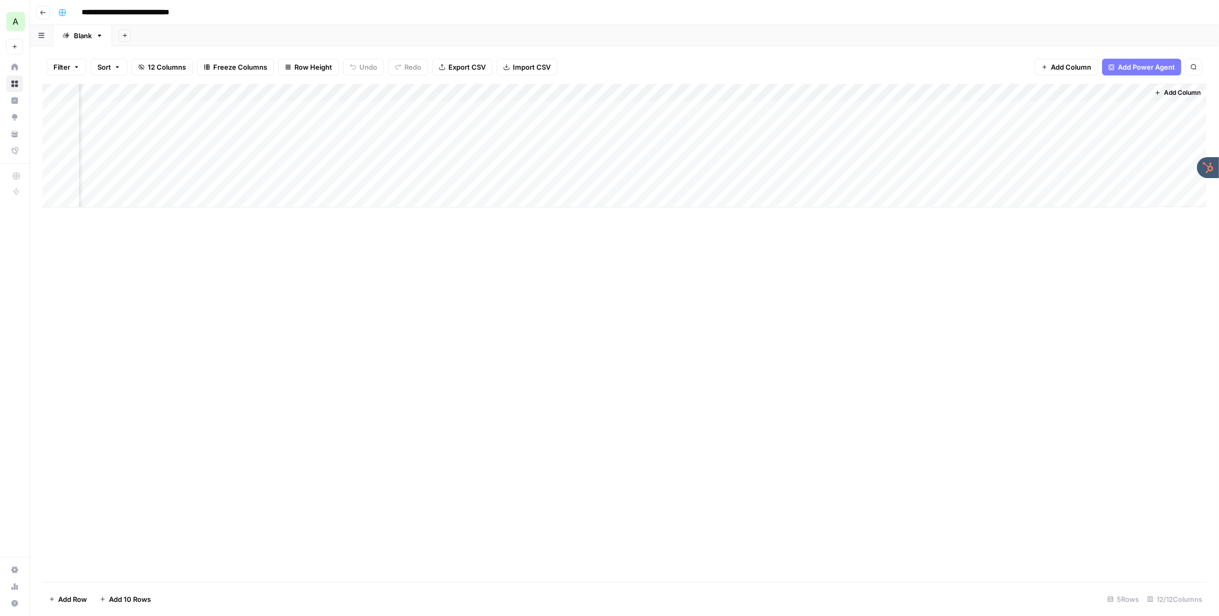
click at [1082, 109] on div "Add Column" at bounding box center [624, 146] width 1164 height 124
click at [1082, 109] on div at bounding box center [1101, 109] width 96 height 19
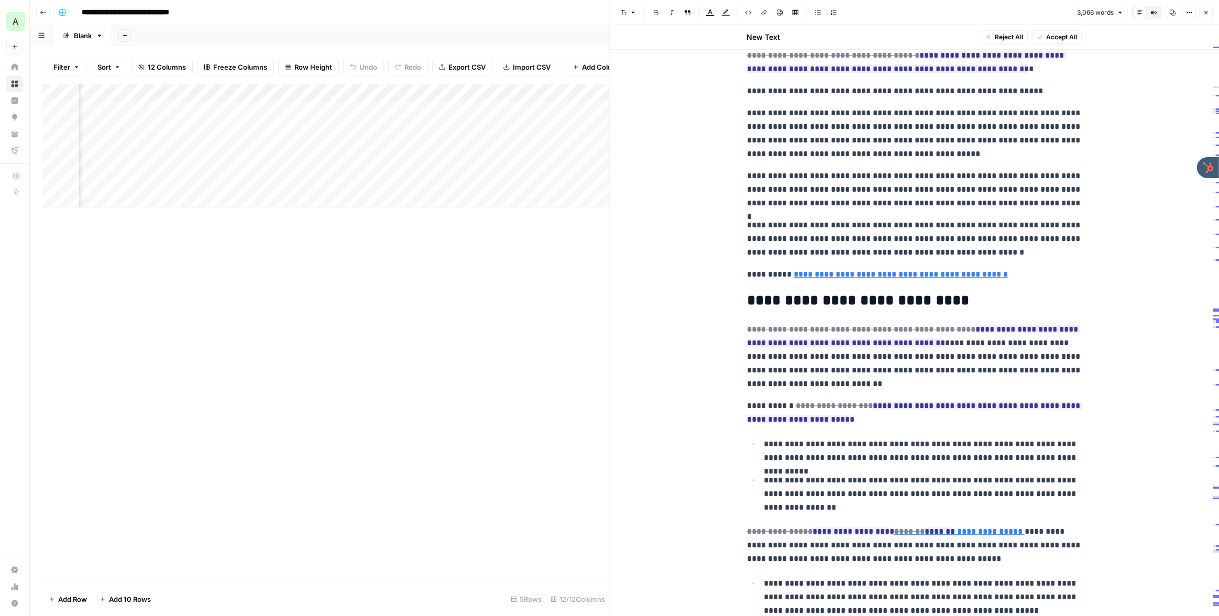
scroll to position [1530, 0]
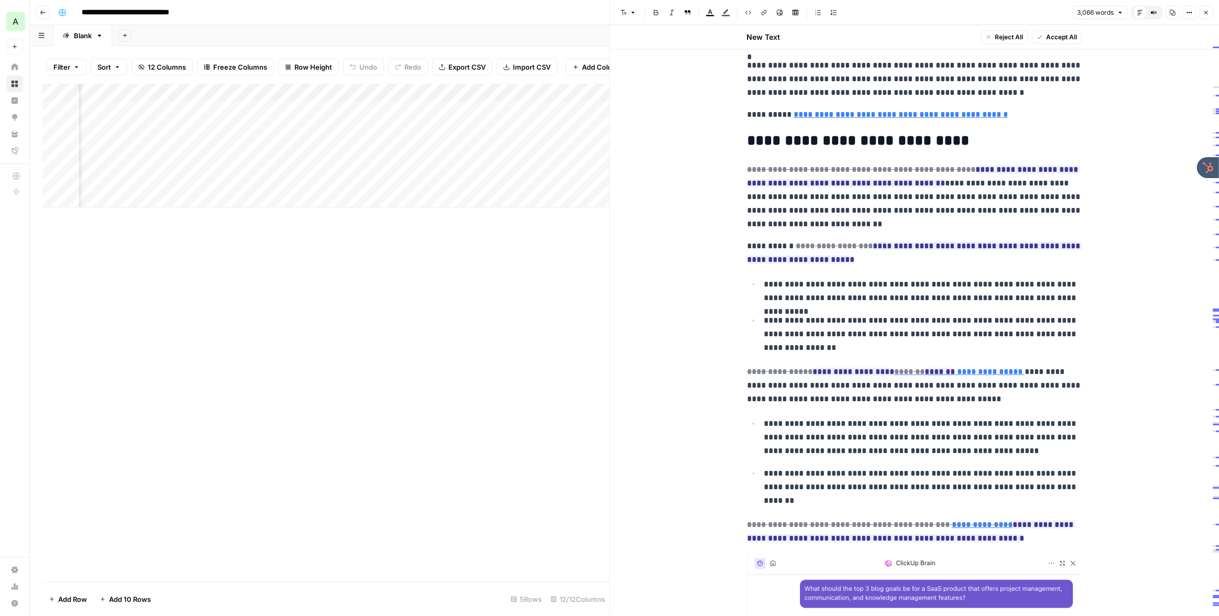
click at [488, 17] on div "**********" at bounding box center [631, 12] width 1155 height 17
drag, startPoint x: 1206, startPoint y: 15, endPoint x: 1105, endPoint y: 14, distance: 101.6
click at [1204, 15] on icon "button" at bounding box center [1206, 12] width 6 height 6
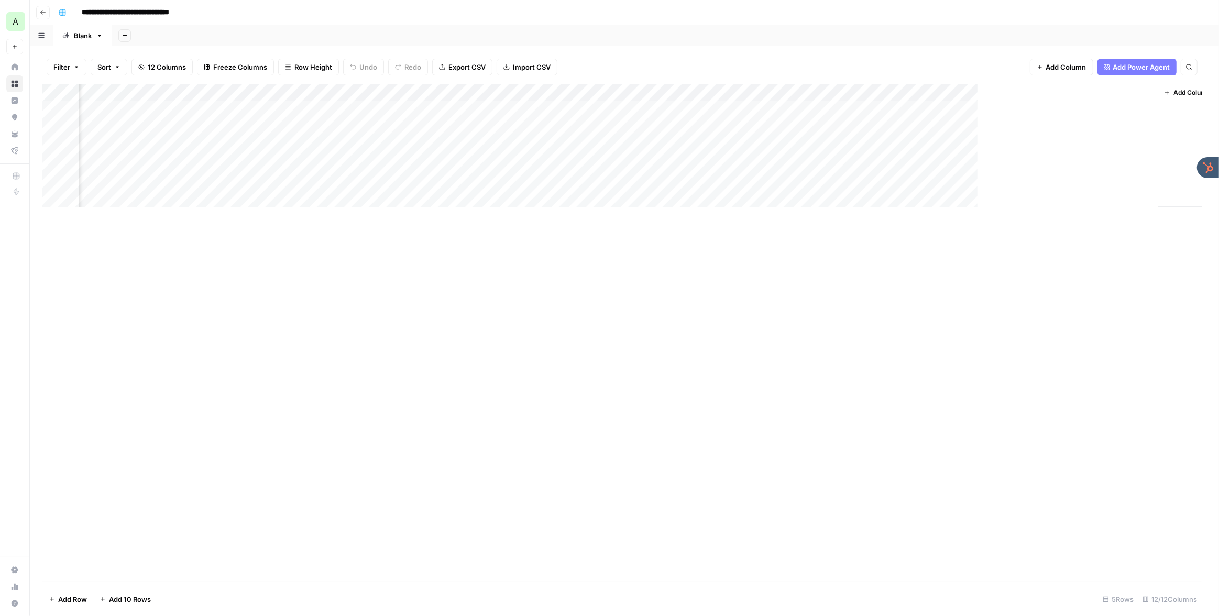
scroll to position [0, 403]
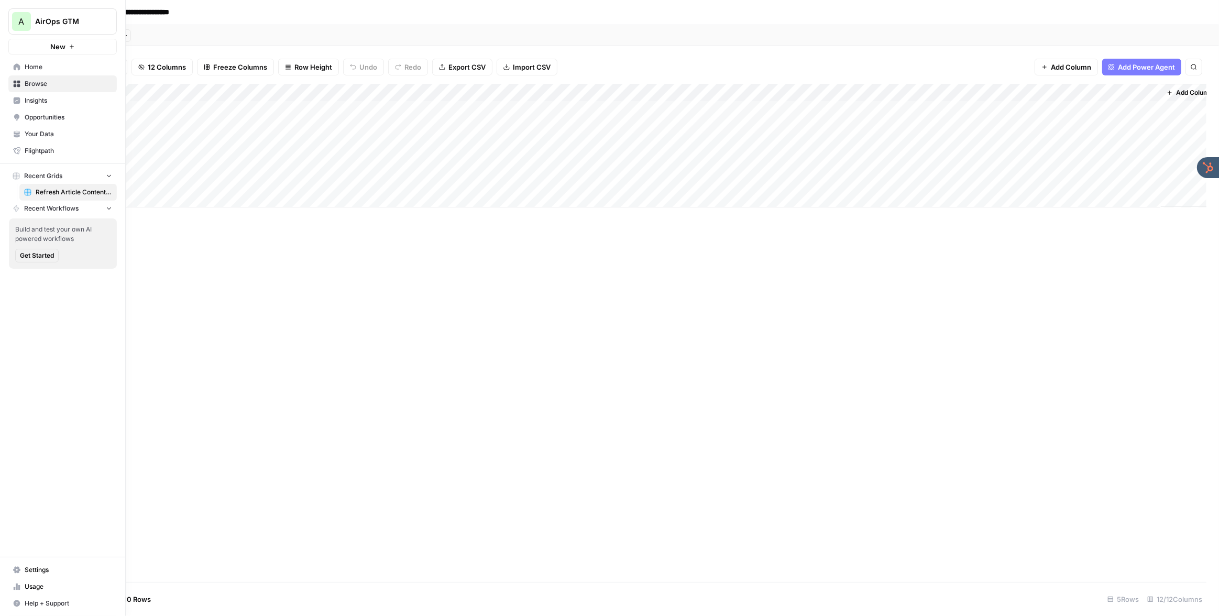
click at [34, 100] on span "Insights" at bounding box center [68, 100] width 87 height 9
